Goal: Task Accomplishment & Management: Use online tool/utility

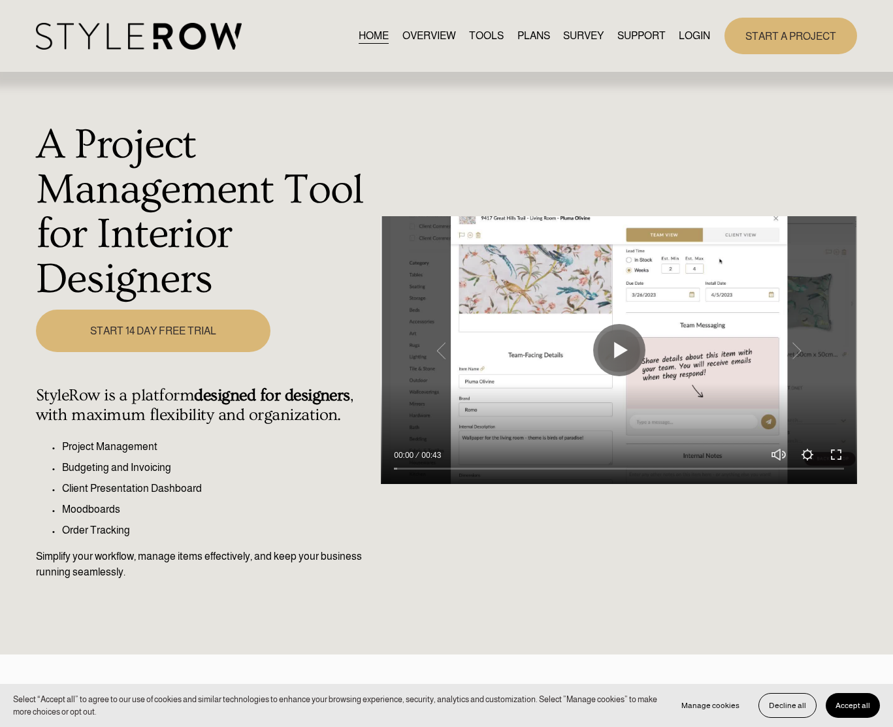
click at [679, 34] on link "LOGIN" at bounding box center [694, 36] width 31 height 18
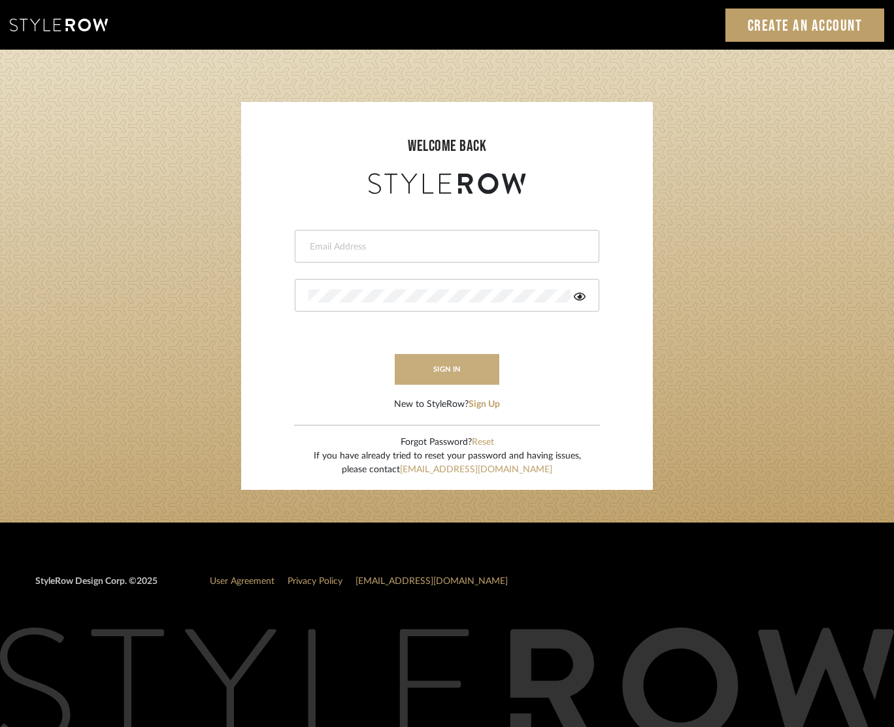
type input "[EMAIL_ADDRESS][DOMAIN_NAME]"
click at [442, 366] on button "sign in" at bounding box center [447, 369] width 105 height 31
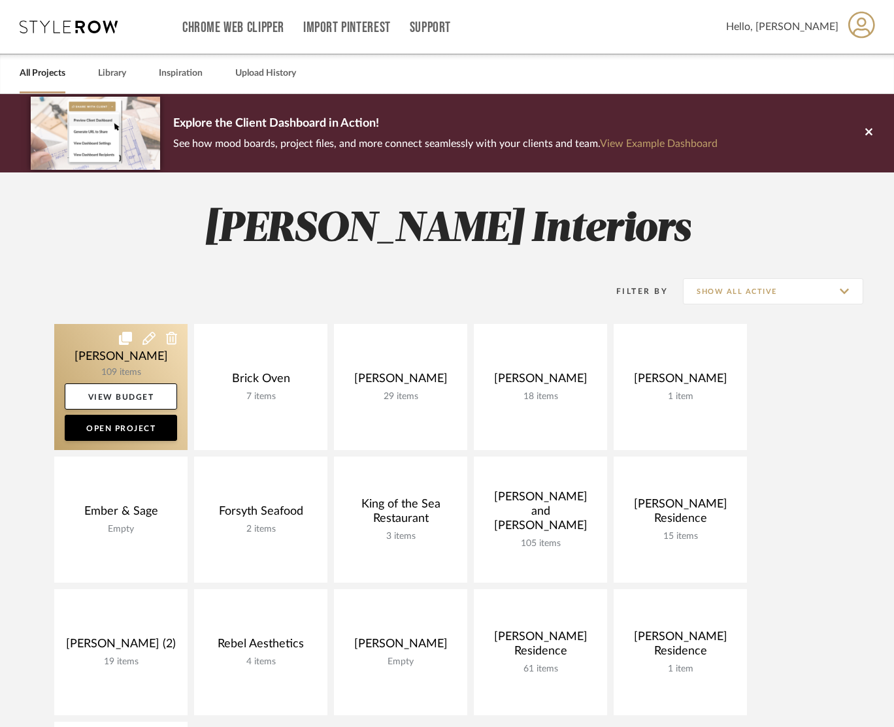
click at [145, 351] on link at bounding box center [120, 387] width 133 height 126
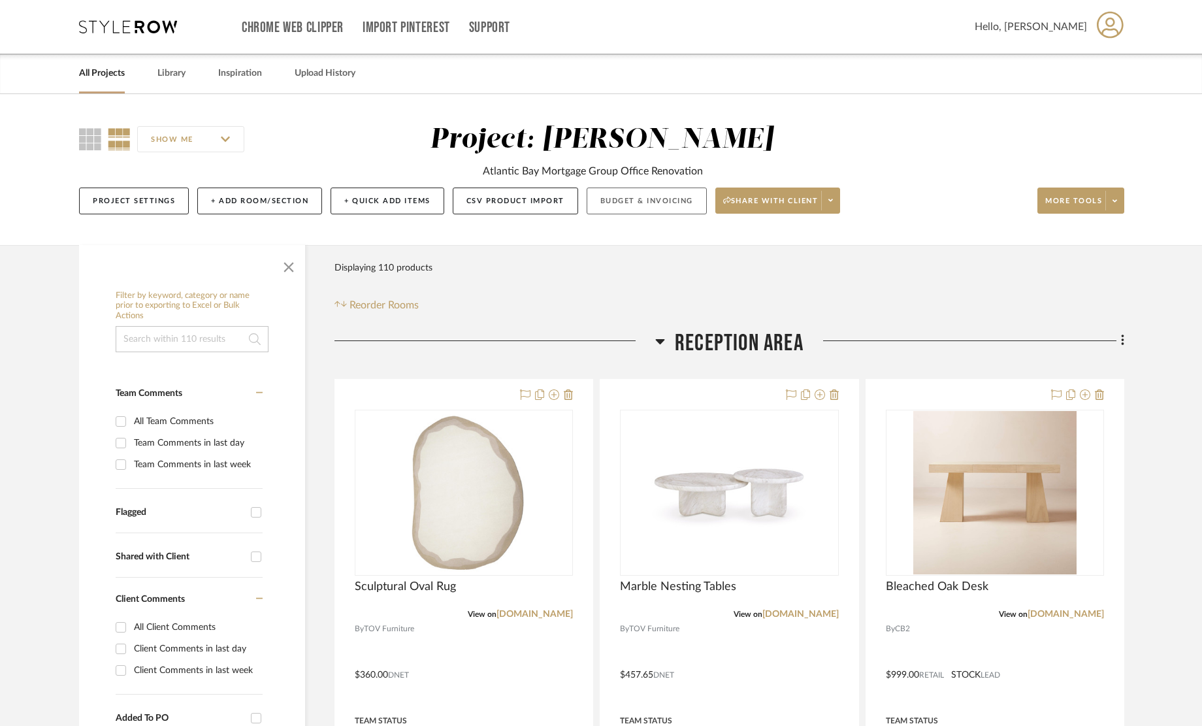
click at [662, 202] on button "Budget & Invoicing" at bounding box center [647, 200] width 120 height 27
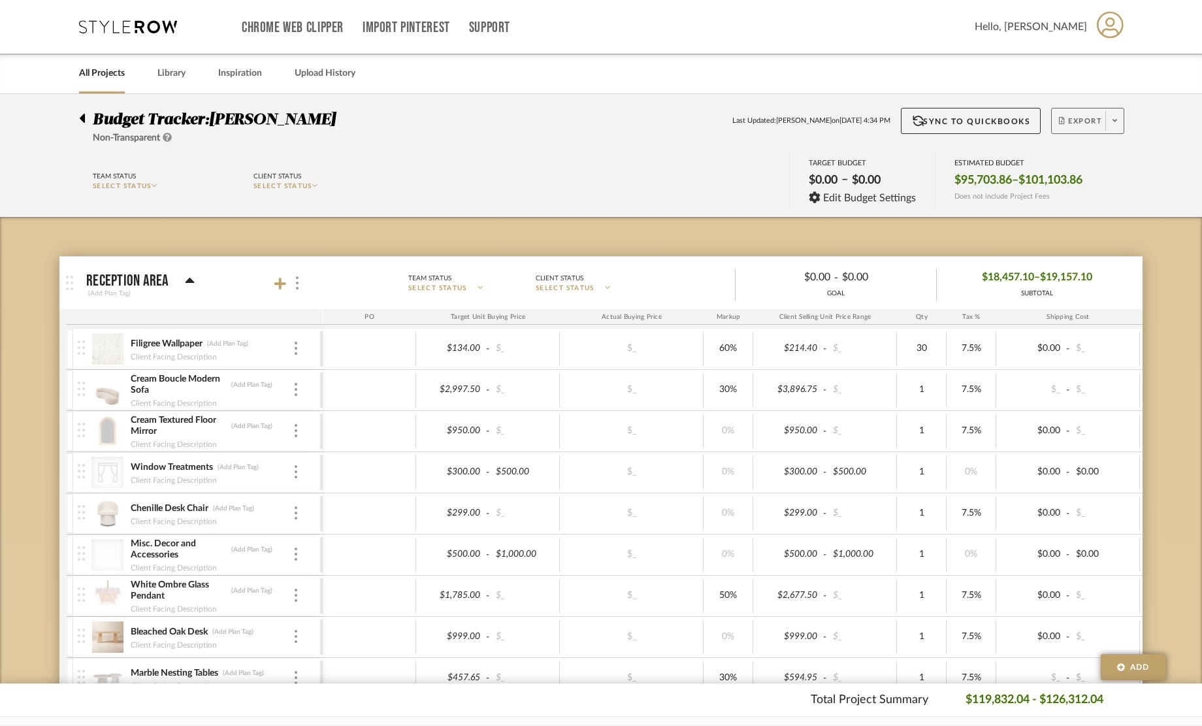
click at [902, 116] on button "Export" at bounding box center [1087, 121] width 73 height 26
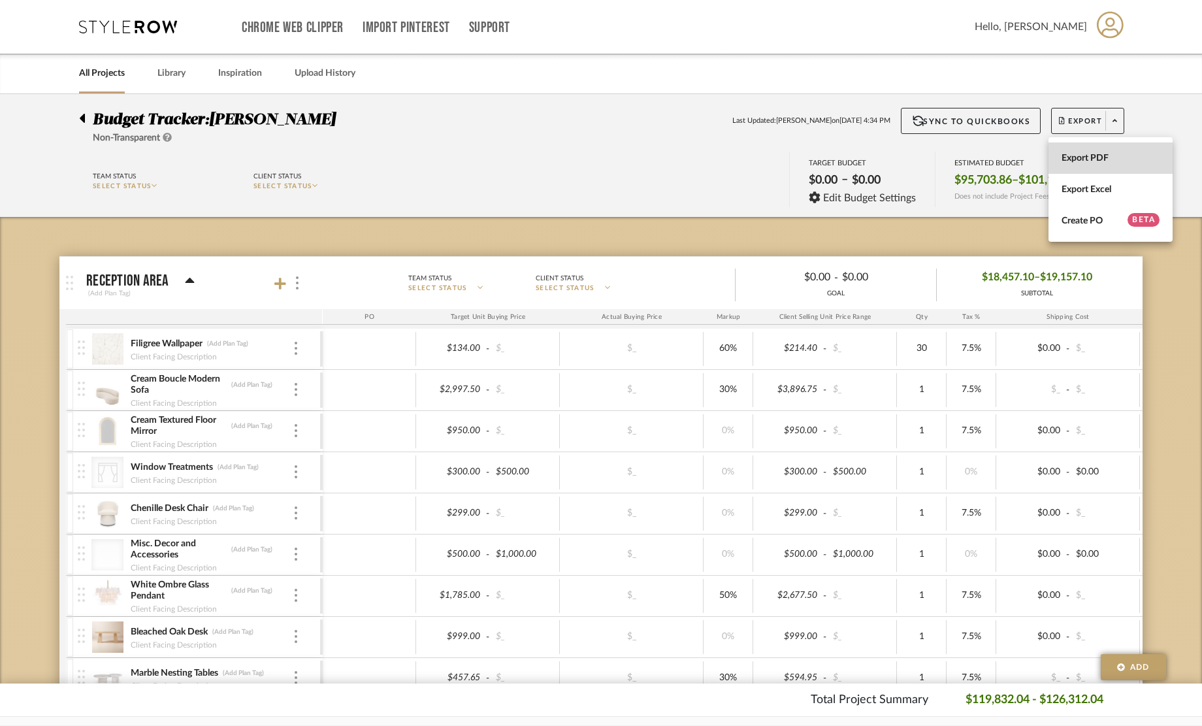
click at [902, 164] on button "Export PDF" at bounding box center [1111, 157] width 124 height 31
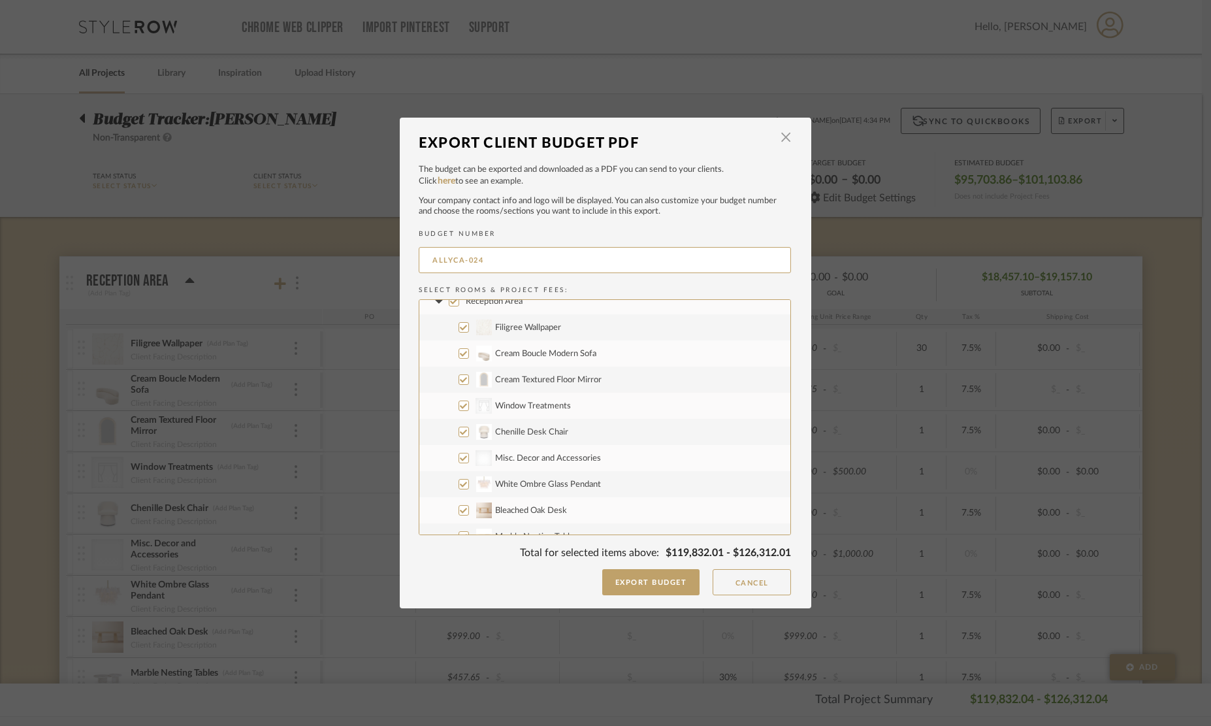
click at [460, 408] on input "CategoryIconFabrics Created with Sketch. Window Treatments" at bounding box center [464, 405] width 10 height 10
checkbox input "false"
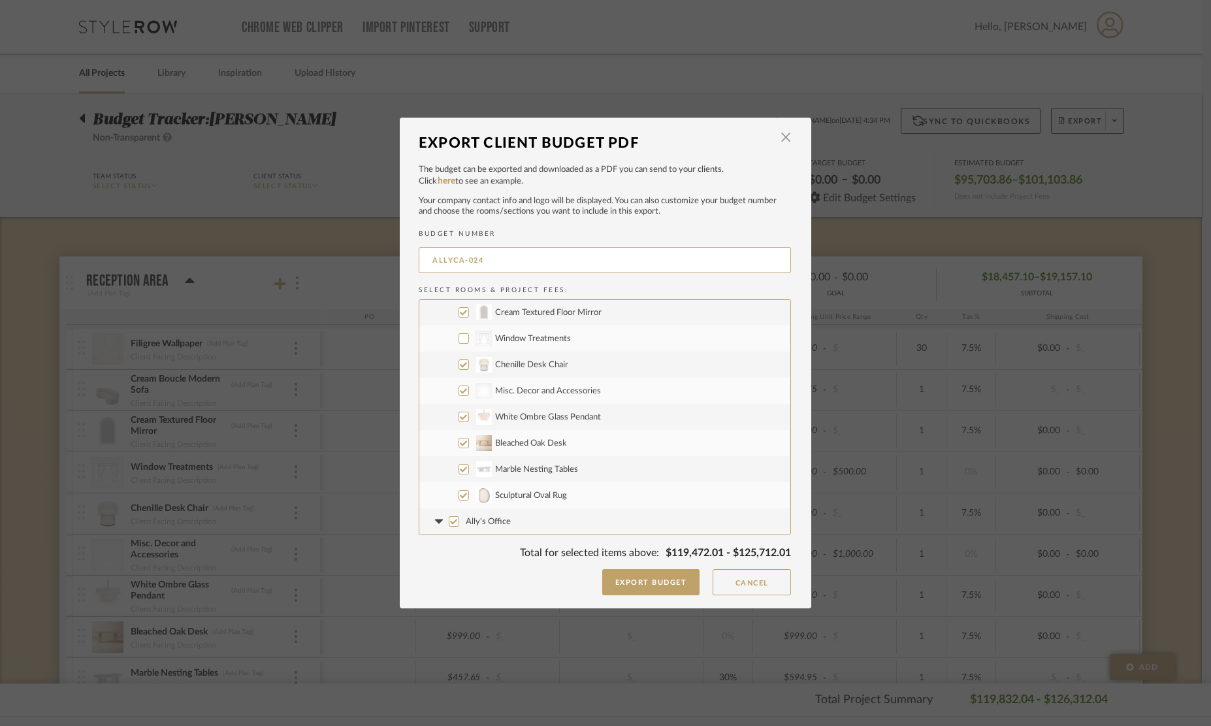
scroll to position [79, 0]
click at [459, 391] on input "Misc. Decor and Accessories" at bounding box center [464, 390] width 10 height 10
checkbox input "false"
click at [459, 442] on input "Bleached Oak Desk" at bounding box center [464, 443] width 10 height 10
checkbox input "false"
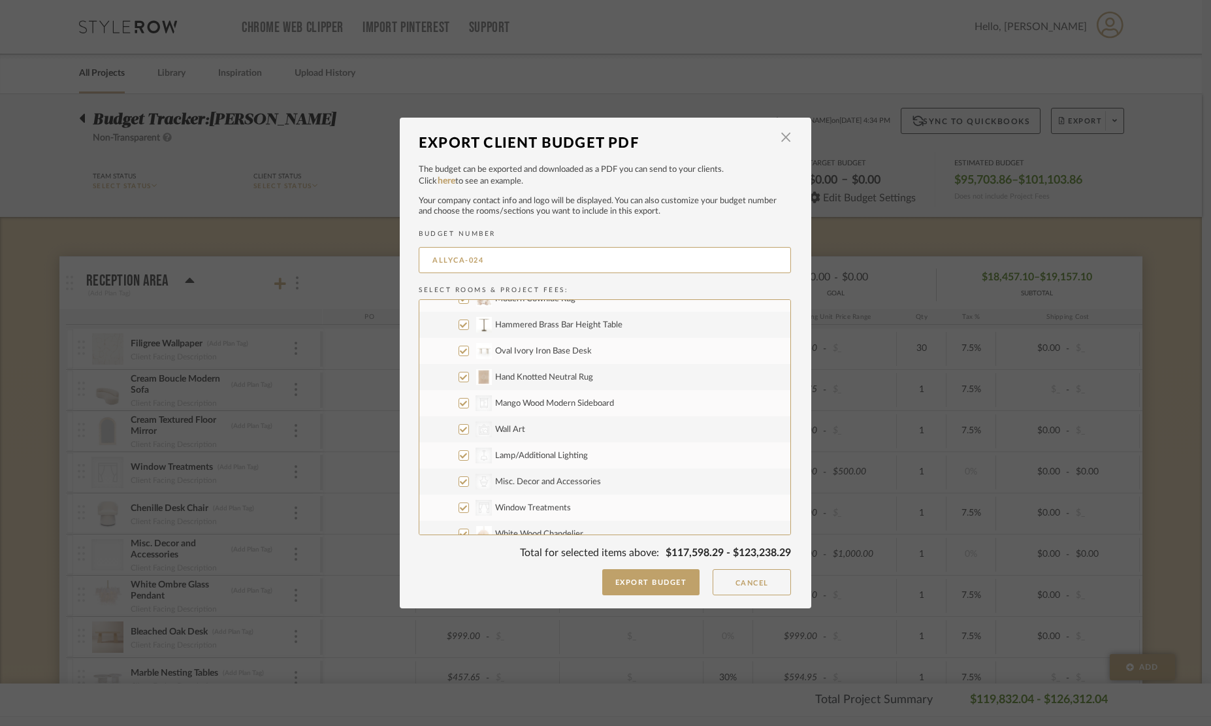
scroll to position [338, 0]
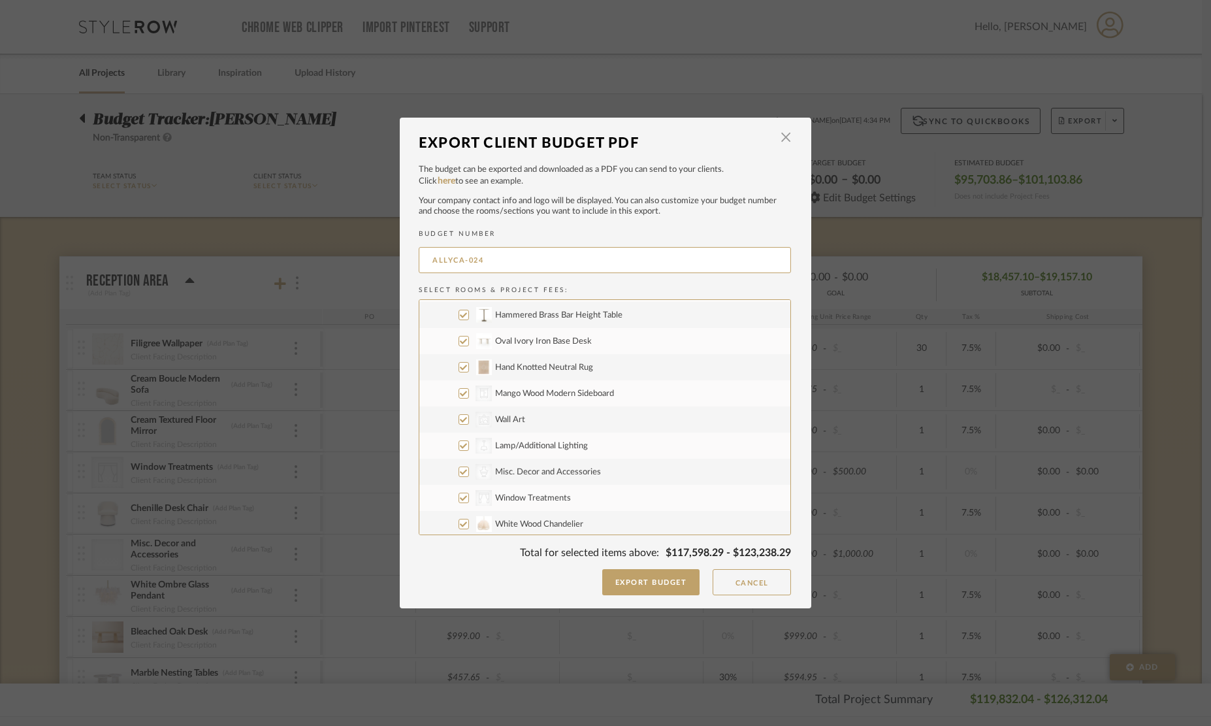
click at [459, 422] on input "CategoryIconArt Created with Sketch. Wall Art" at bounding box center [464, 419] width 10 height 10
checkbox input "false"
click at [461, 446] on input "CategoryIconLighting Created with Sketch. Lamp/Additional Lighting" at bounding box center [464, 445] width 10 height 10
checkbox input "false"
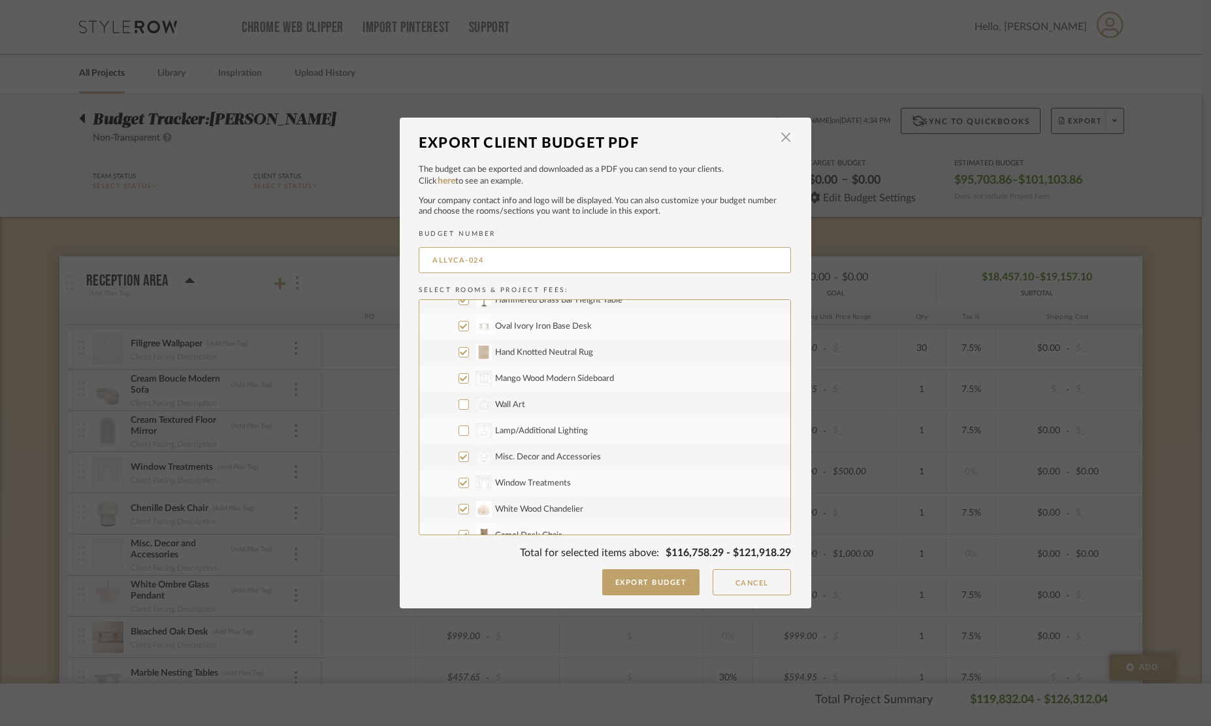
scroll to position [353, 0]
click at [459, 462] on label "CategoryIconAccessories Created with Sketch. Misc. Decor and Accessories" at bounding box center [604, 457] width 371 height 26
click at [459, 462] on input "CategoryIconAccessories Created with Sketch. Misc. Decor and Accessories" at bounding box center [464, 456] width 10 height 10
checkbox input "false"
click at [462, 487] on input "CategoryIconFabrics Created with Sketch. Window Treatments" at bounding box center [464, 483] width 10 height 10
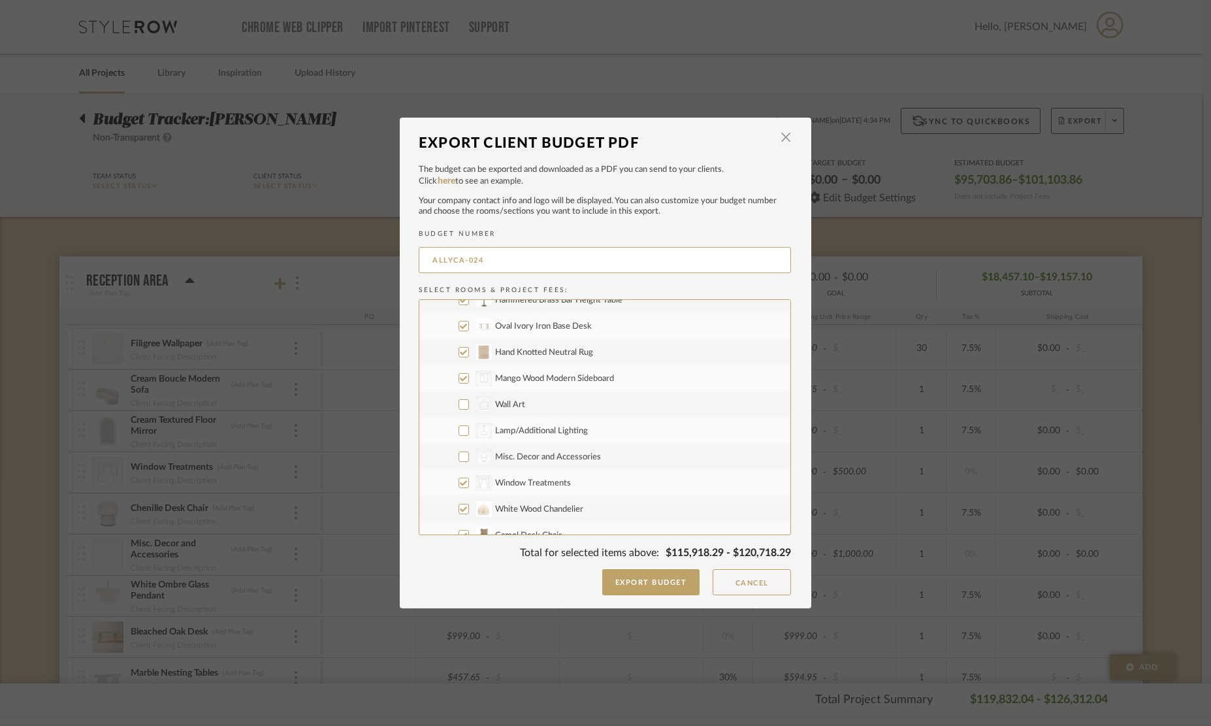
checkbox input "false"
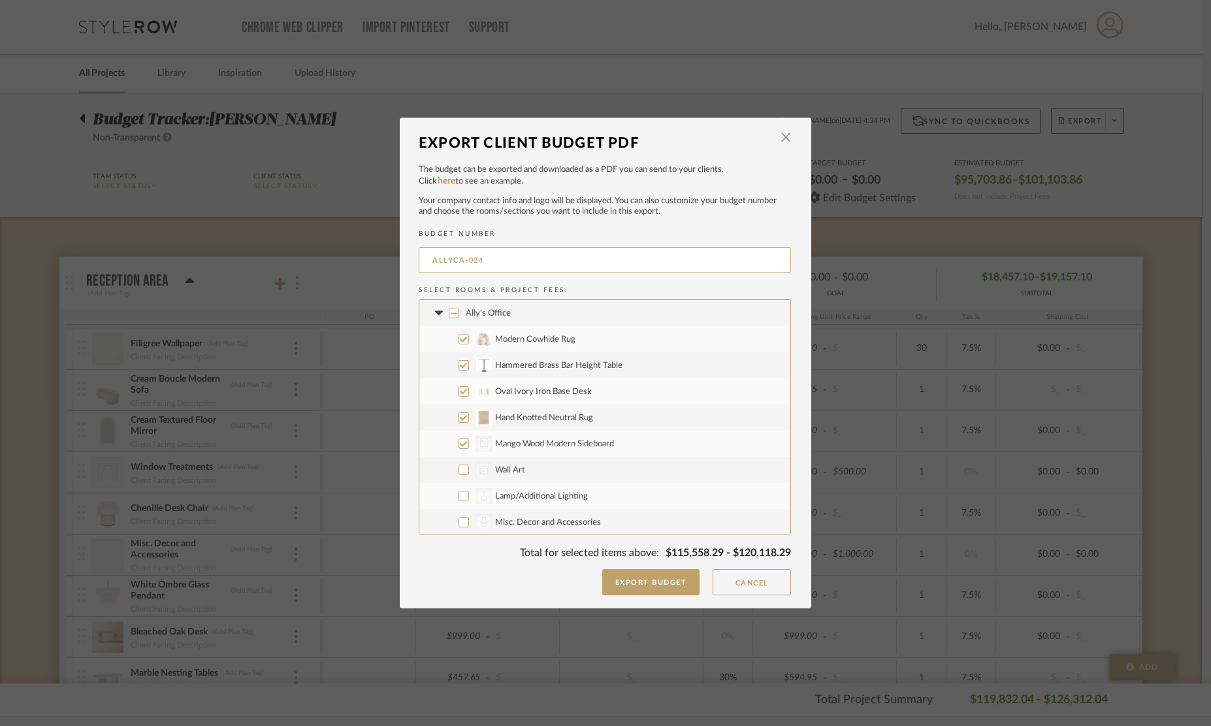
click at [459, 439] on input "CategoryIconStorage Created with Sketch. Mango Wood Modern Sideboard" at bounding box center [464, 443] width 10 height 10
checkbox input "false"
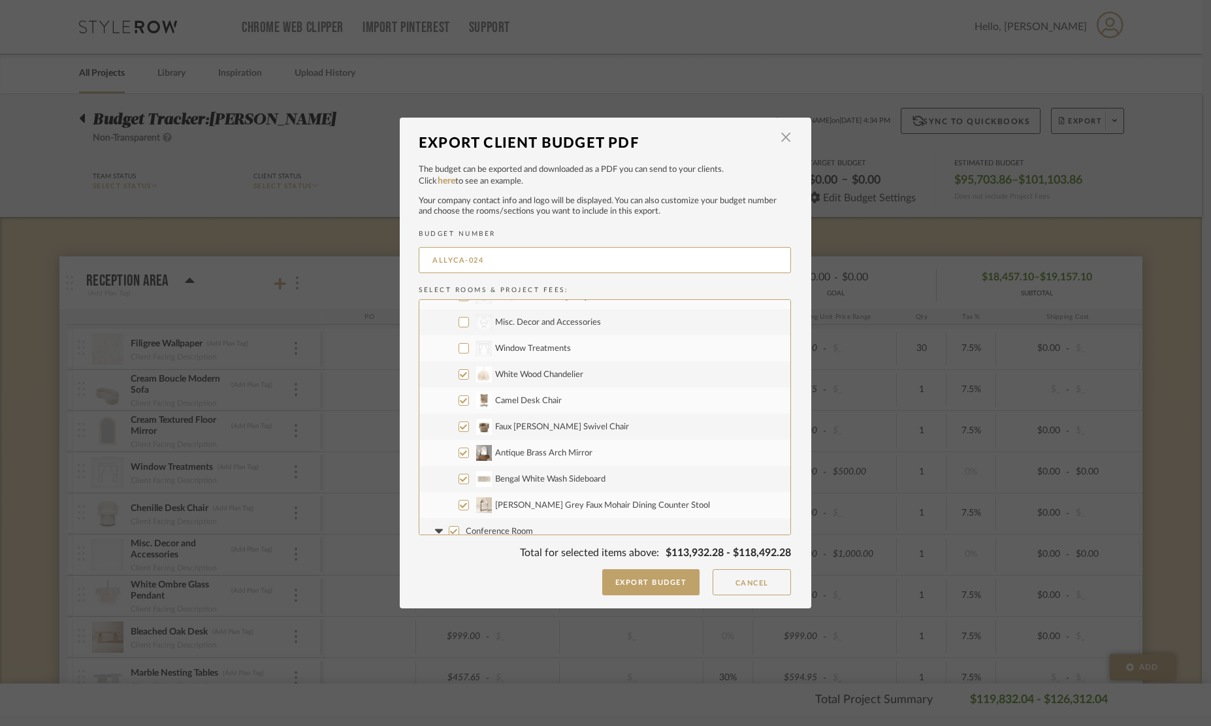
scroll to position [498, 0]
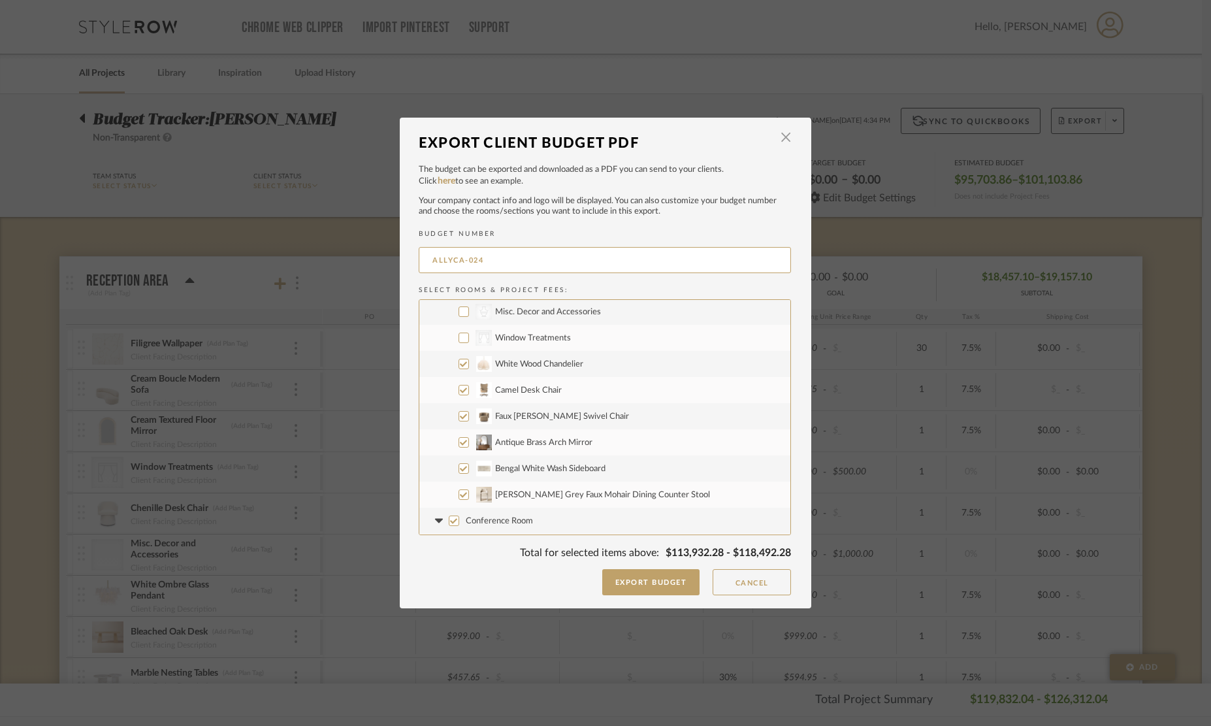
click at [461, 493] on input "Foley Grey Faux Mohair Dining Counter Stool" at bounding box center [464, 494] width 10 height 10
checkbox input "false"
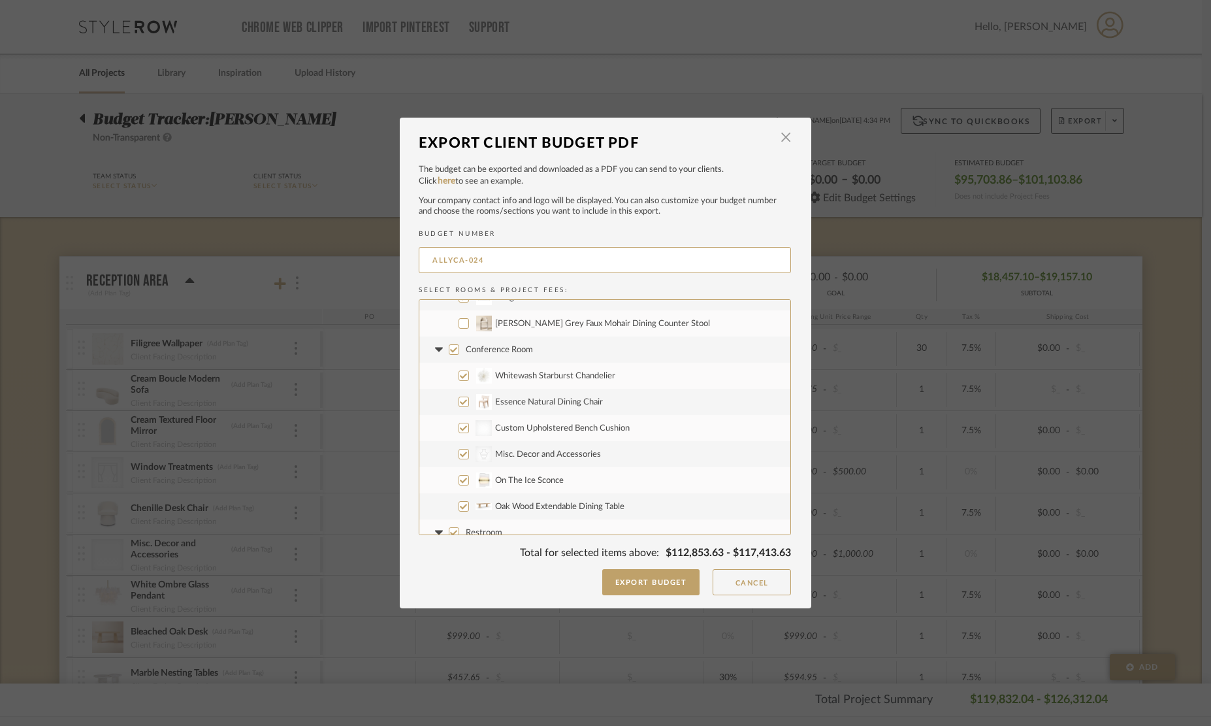
scroll to position [670, 0]
click at [459, 453] on input "CategoryIconAccessories Created with Sketch. Misc. Decor and Accessories" at bounding box center [464, 452] width 10 height 10
checkbox input "false"
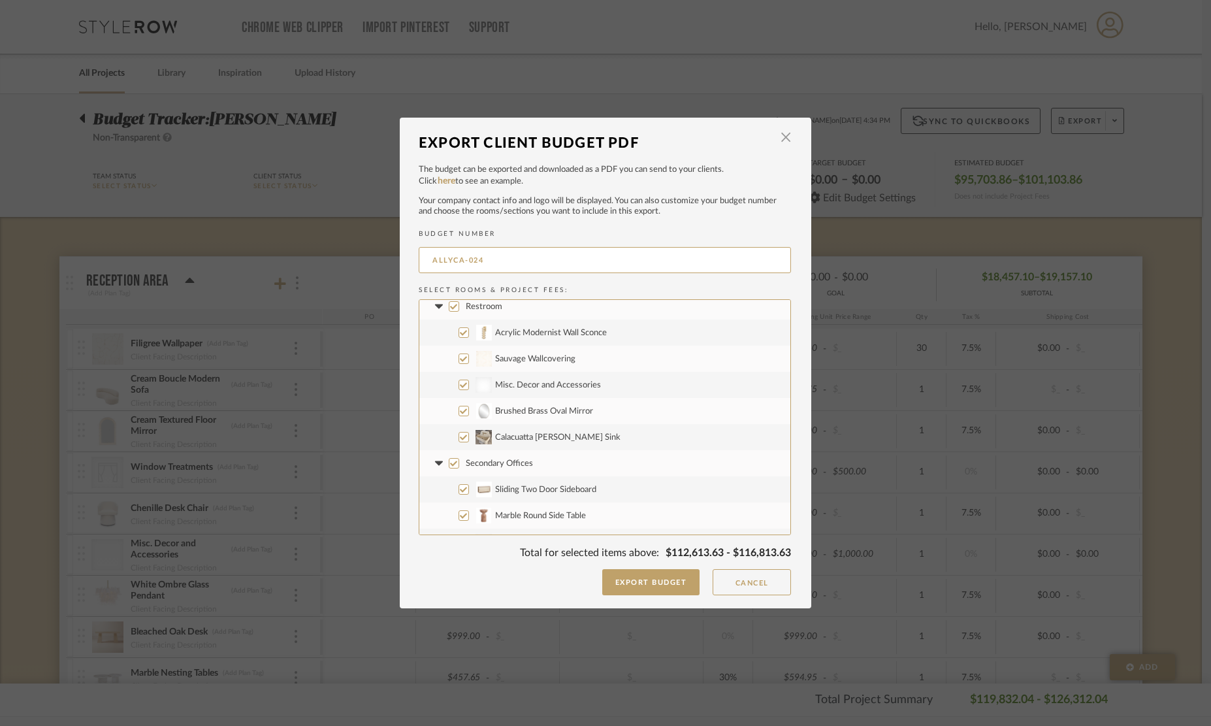
scroll to position [922, 0]
click at [462, 360] on input "Misc. Decor and Accessories" at bounding box center [464, 358] width 10 height 10
checkbox input "false"
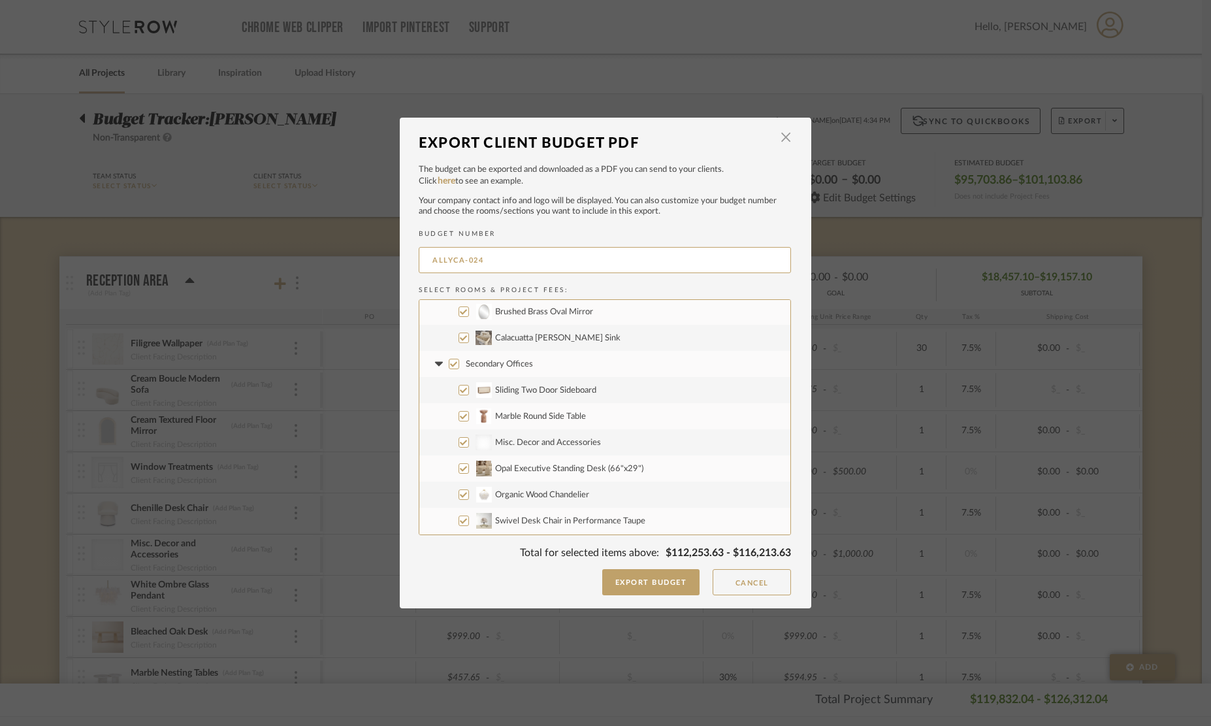
click at [461, 465] on input "Opal Executive Standing Desk (66"x29")" at bounding box center [464, 468] width 10 height 10
checkbox input "false"
click at [460, 444] on input "Misc. Decor and Accessories" at bounding box center [464, 442] width 10 height 10
checkbox input "false"
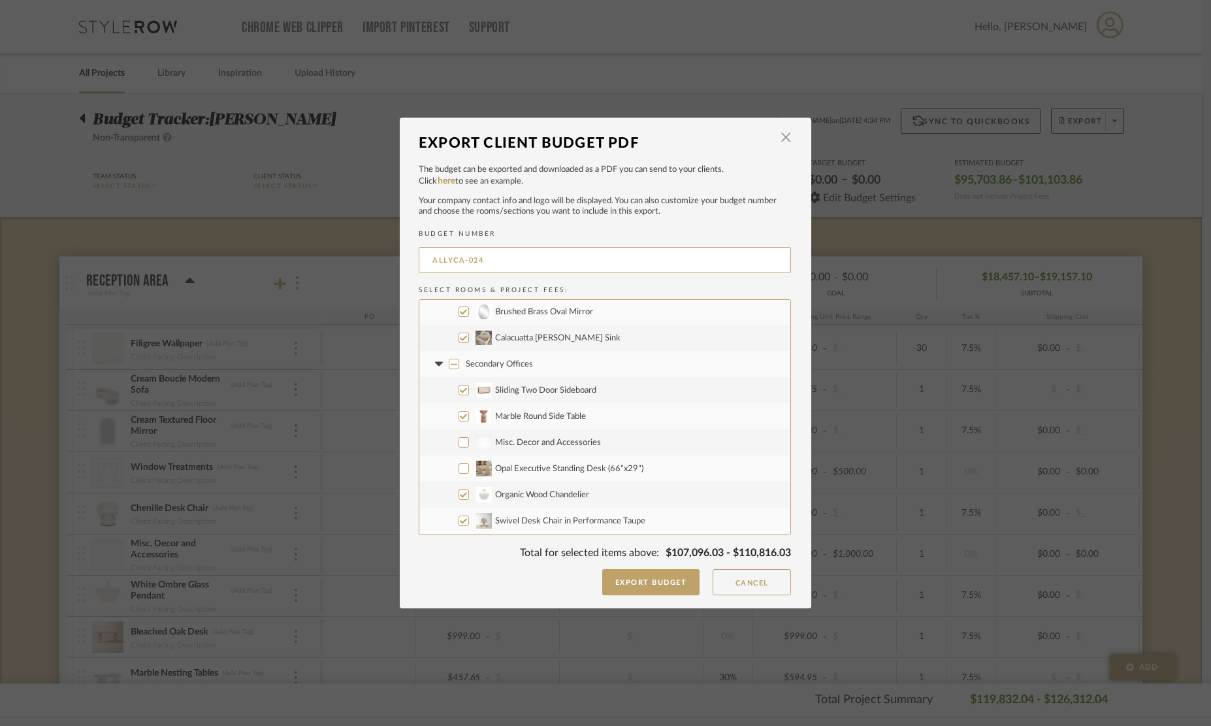
click at [459, 415] on input "Marble Round Side Table" at bounding box center [464, 416] width 10 height 10
checkbox input "false"
click at [461, 387] on input "Sliding Two Door Sideboard" at bounding box center [464, 390] width 10 height 10
checkbox input "false"
click at [463, 517] on input "Swivel Desk Chair in Performance Taupe" at bounding box center [464, 520] width 10 height 10
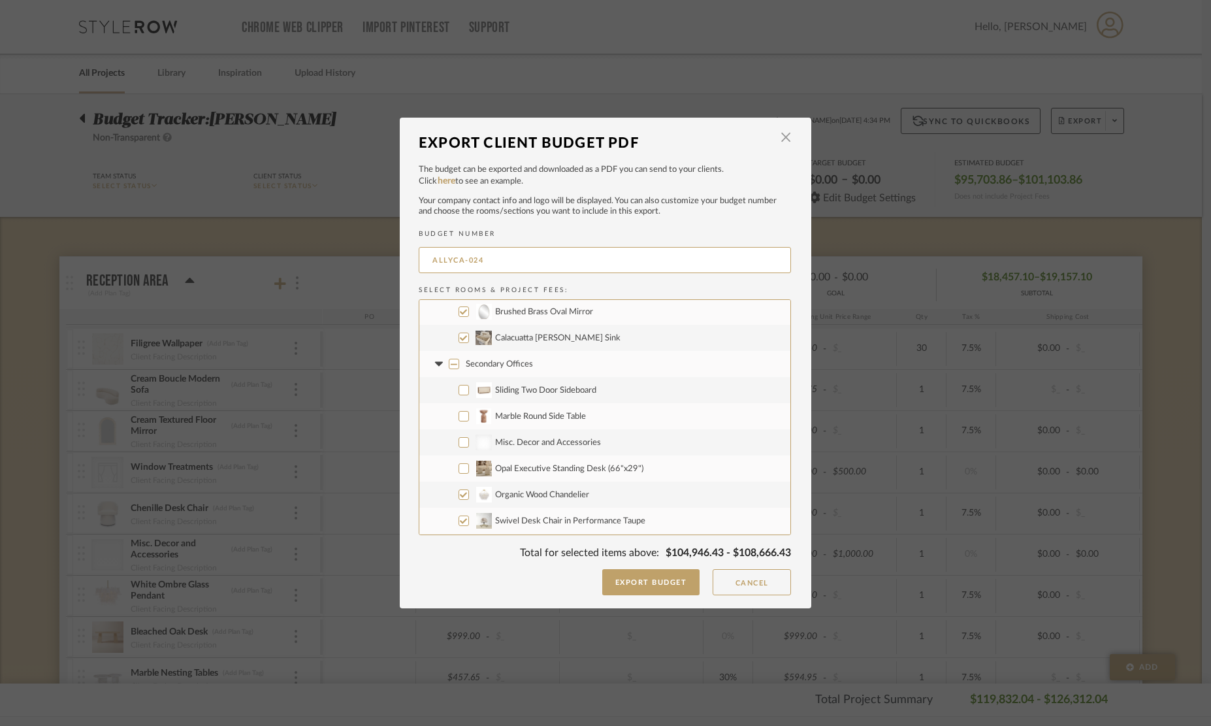
checkbox input "false"
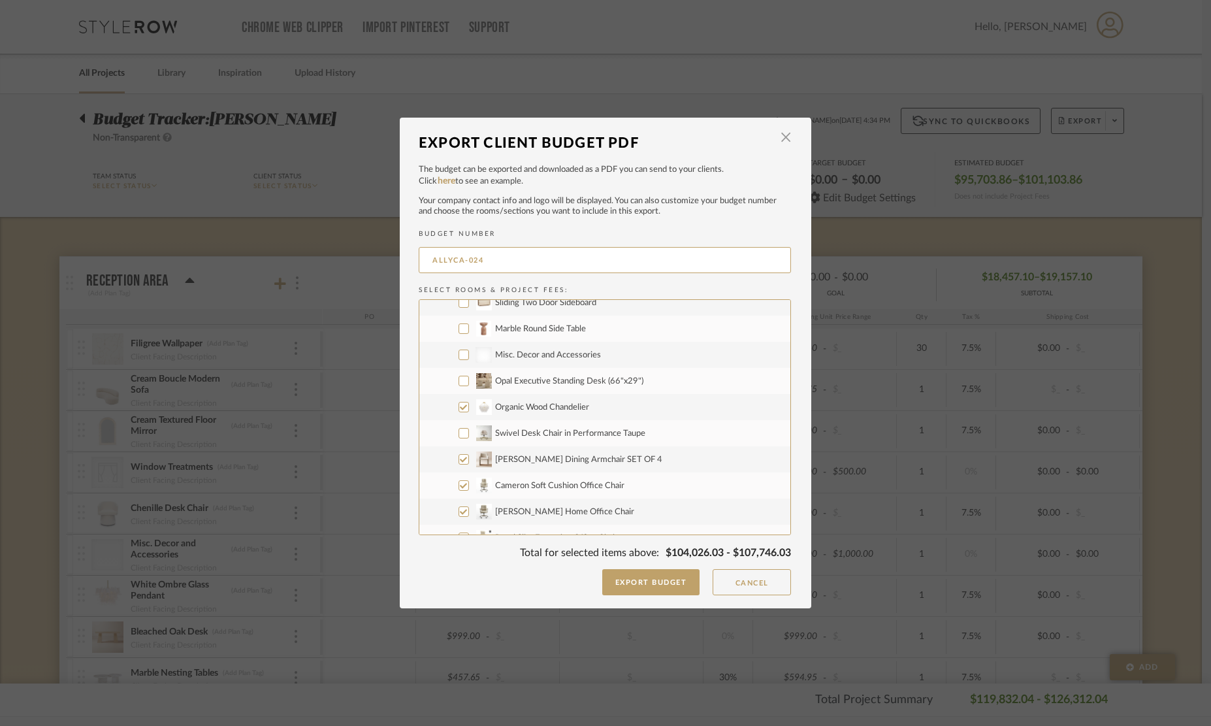
scroll to position [1095, 0]
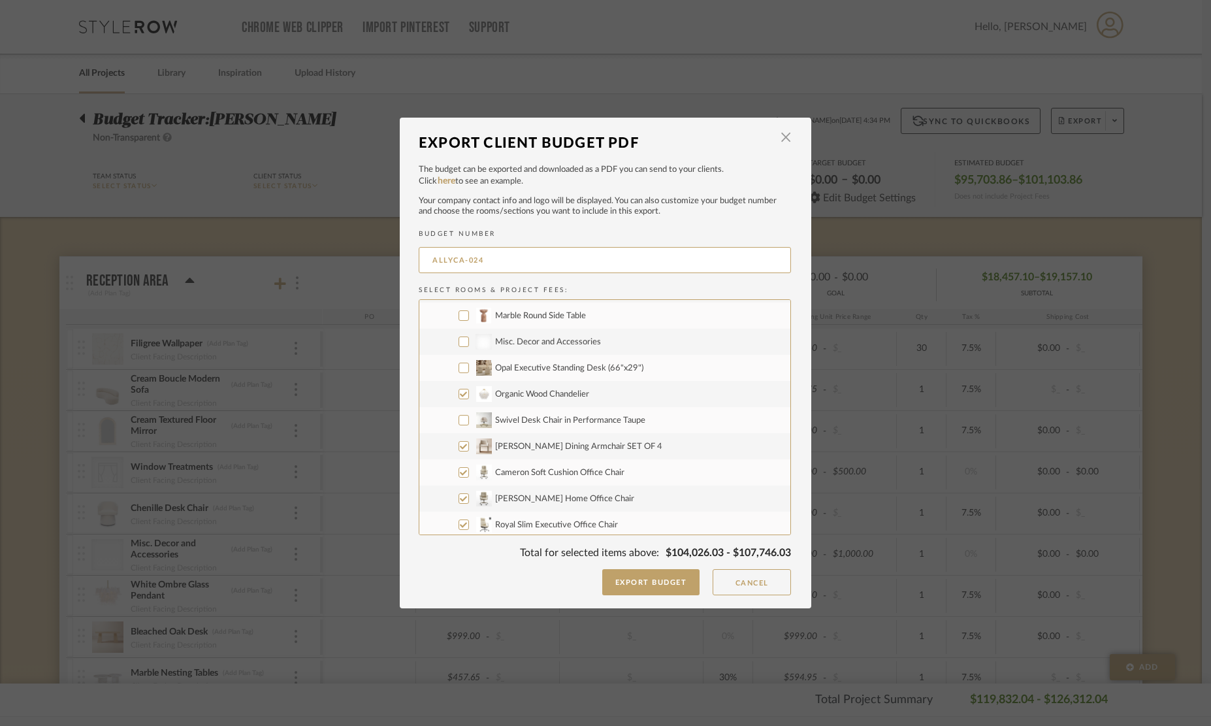
click at [461, 445] on input "Foley Dining Armchair SET OF 4" at bounding box center [464, 446] width 10 height 10
checkbox input "false"
click at [459, 476] on input "Cameron Soft Cushion Office Chair" at bounding box center [464, 472] width 10 height 10
checkbox input "false"
click at [460, 499] on input "Becky Home Office Chair" at bounding box center [464, 498] width 10 height 10
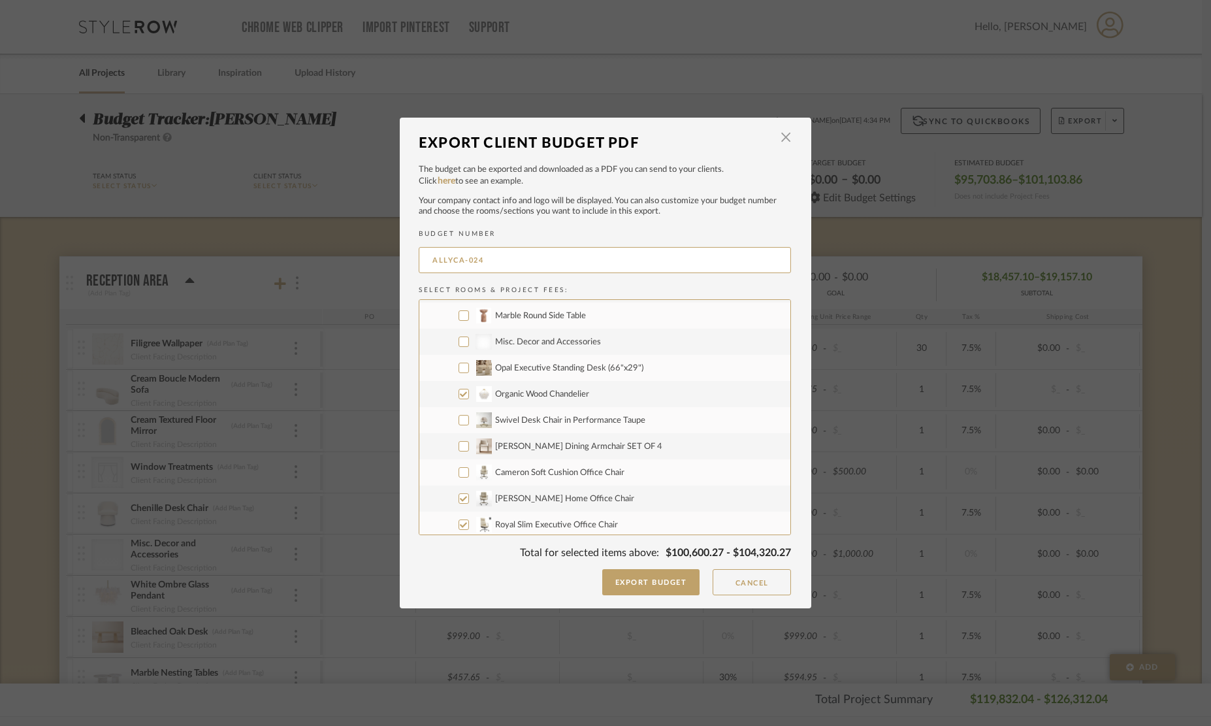
checkbox input "false"
click at [459, 525] on input "Royal Slim Executive Office Chair" at bounding box center [464, 524] width 10 height 10
checkbox input "false"
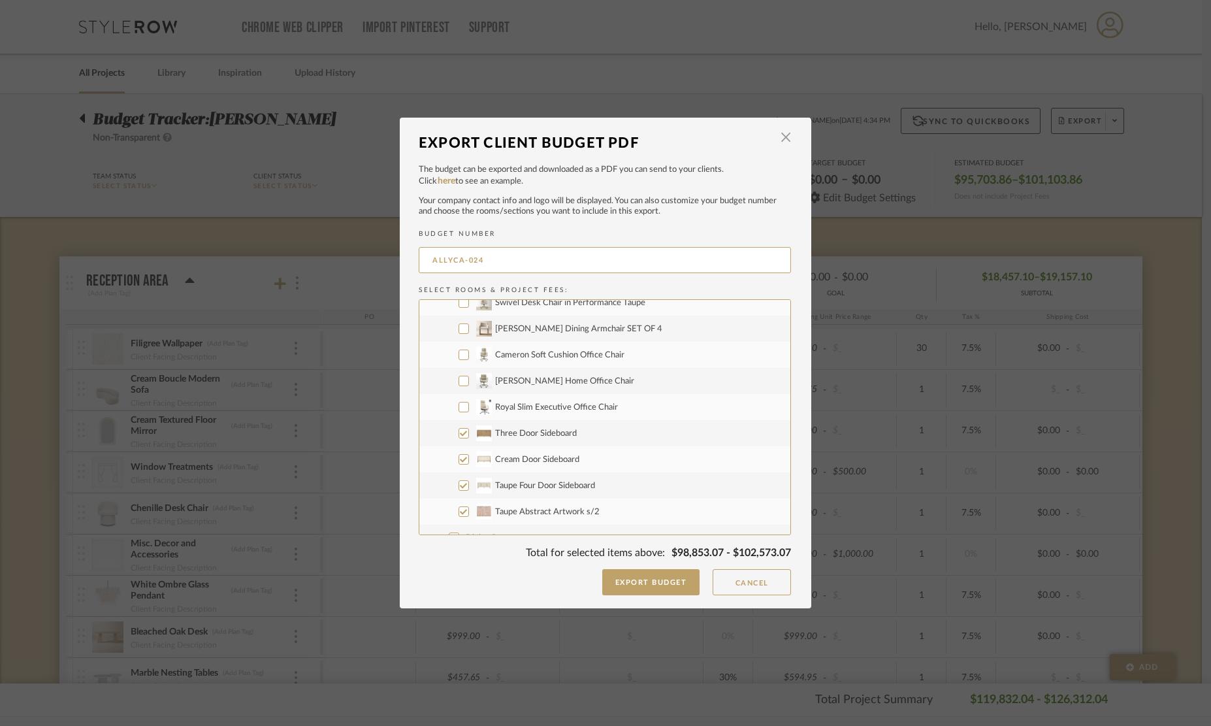
scroll to position [1214, 0]
click at [459, 434] on input "Three Door Sideboard" at bounding box center [464, 432] width 10 height 10
checkbox input "false"
drag, startPoint x: 458, startPoint y: 456, endPoint x: 458, endPoint y: 465, distance: 9.1
click at [459, 457] on input "Cream Door Sideboard" at bounding box center [464, 458] width 10 height 10
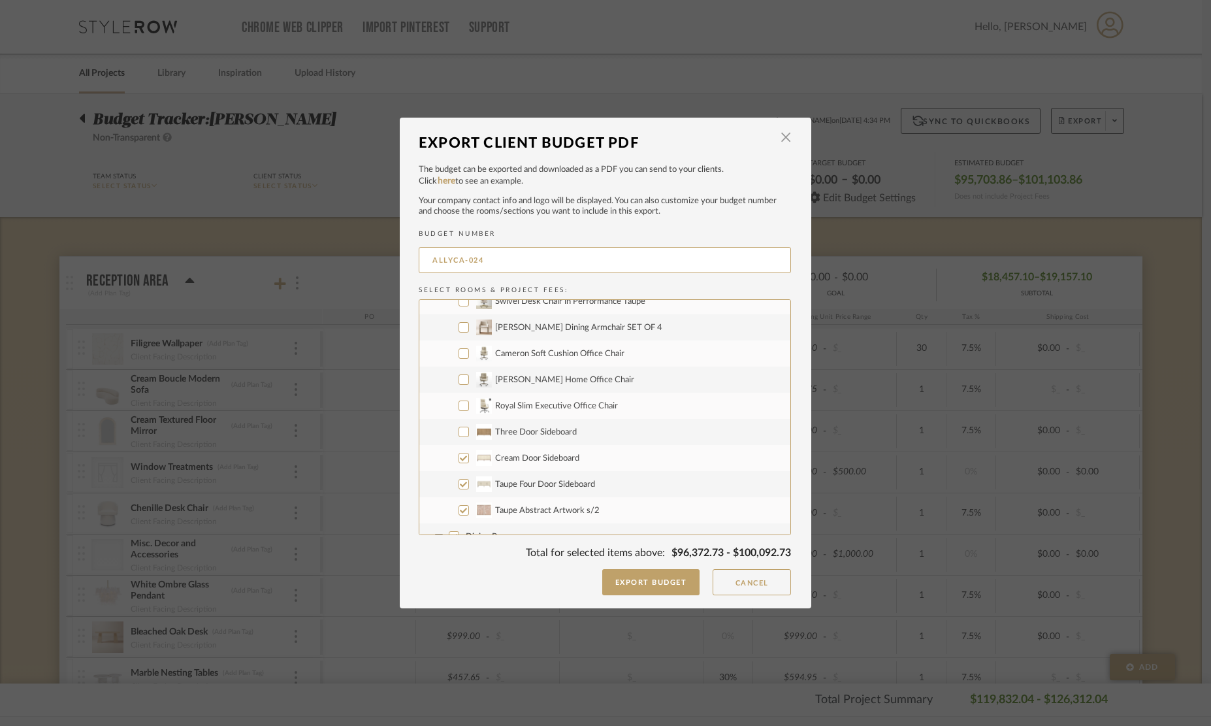
checkbox input "false"
click at [461, 487] on input "Taupe Four Door Sideboard" at bounding box center [464, 484] width 10 height 10
checkbox input "false"
click at [461, 507] on input "Taupe Abstract Artwork s/2" at bounding box center [464, 510] width 10 height 10
checkbox input "false"
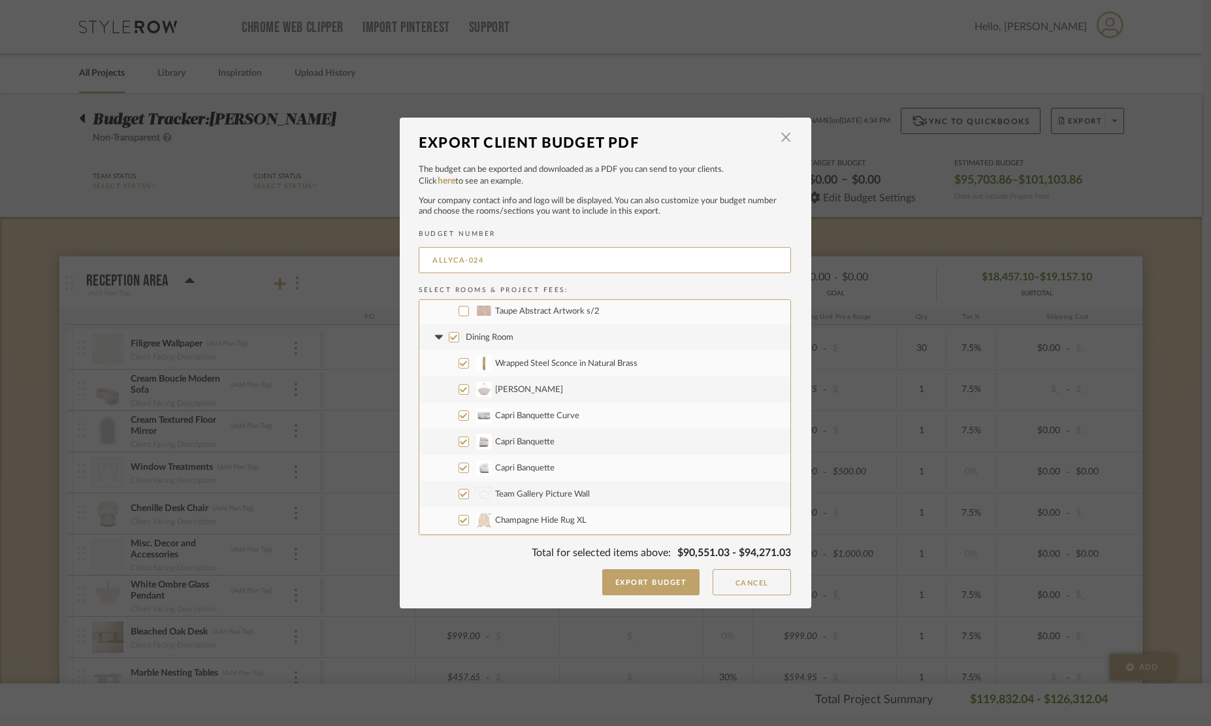
scroll to position [1427, 0]
click at [459, 474] on input "CategoryIconArt Created with Sketch. Team Gallery Picture Wall" at bounding box center [464, 473] width 10 height 10
checkbox input "false"
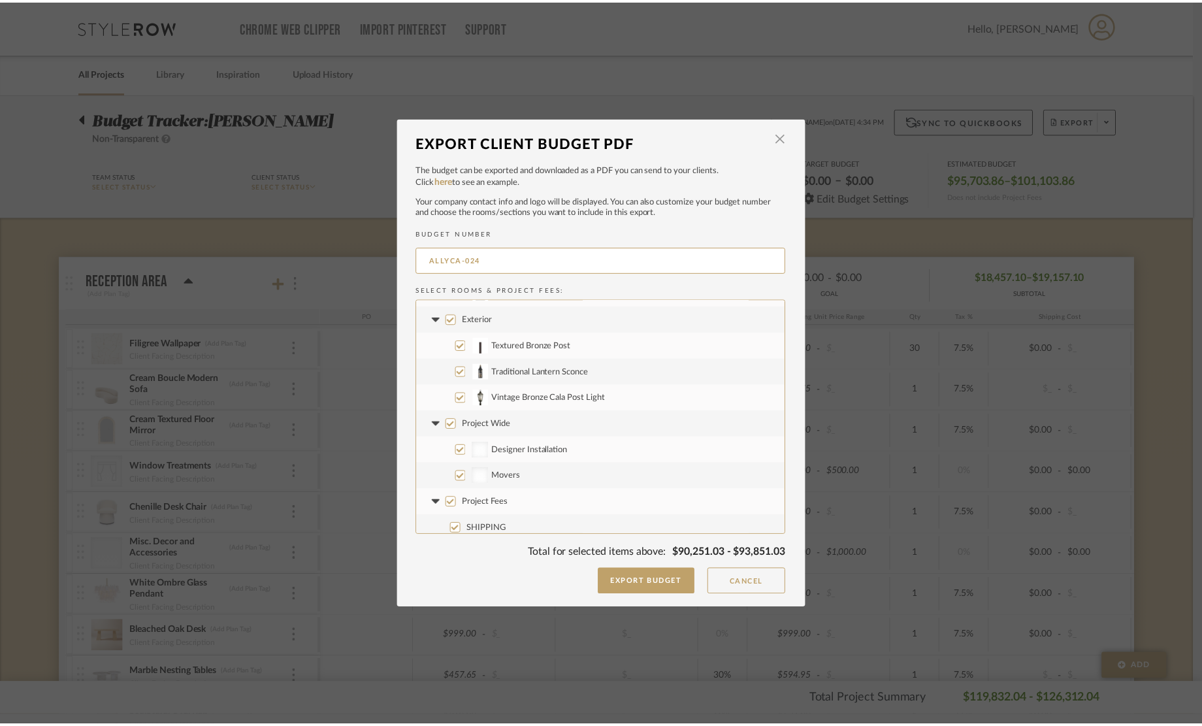
scroll to position [1699, 0]
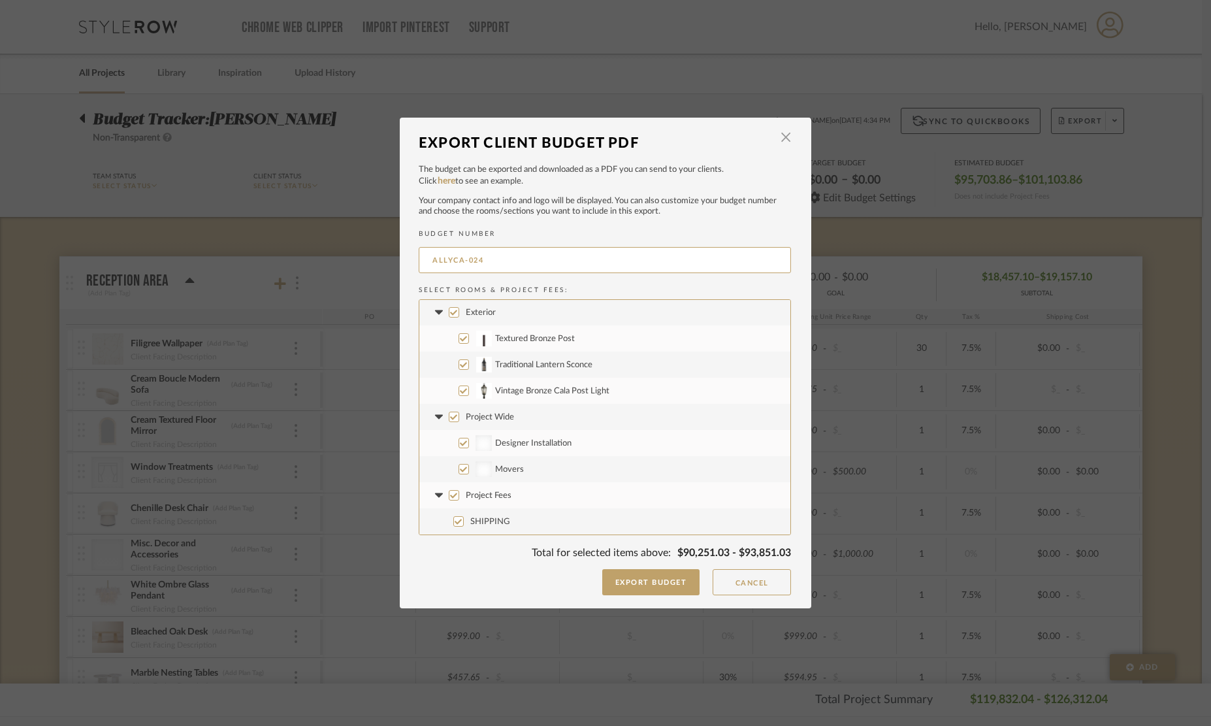
drag, startPoint x: 450, startPoint y: 419, endPoint x: 459, endPoint y: 468, distance: 50.5
click at [450, 419] on input "Project Wide" at bounding box center [454, 417] width 10 height 10
checkbox input "false"
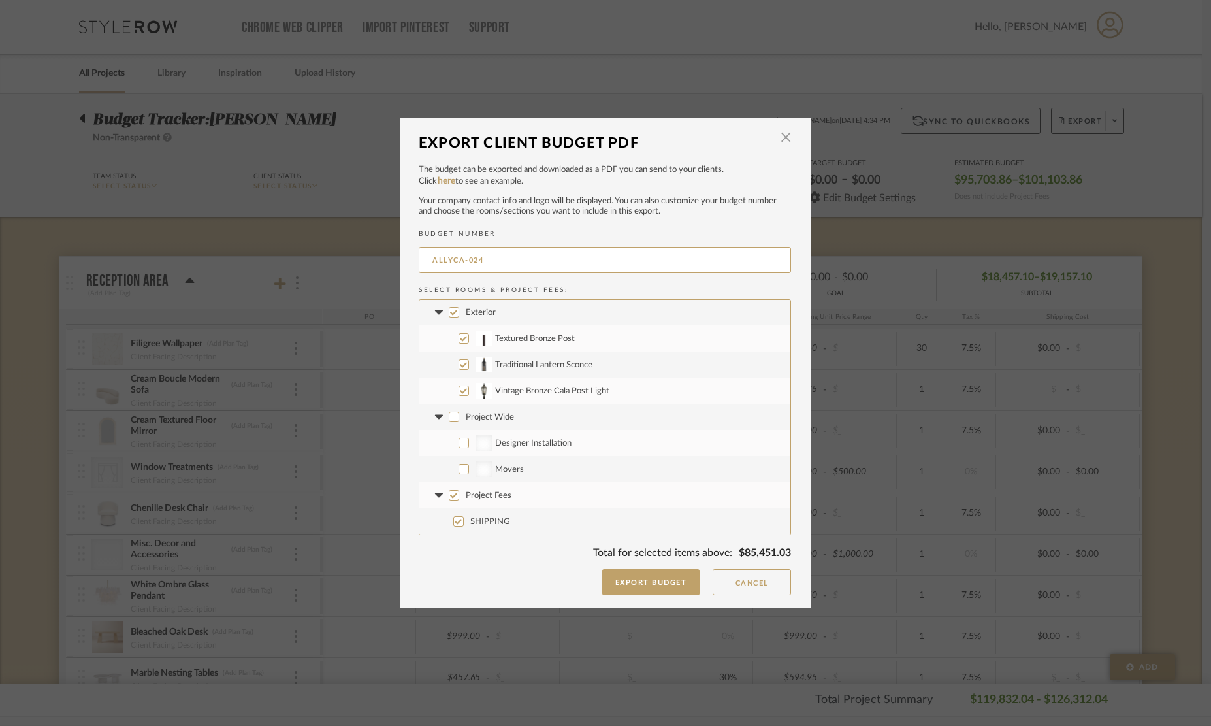
click at [449, 496] on input "Project Fees" at bounding box center [454, 495] width 10 height 10
checkbox input "false"
click at [666, 586] on button "Export Budget" at bounding box center [651, 582] width 98 height 26
